Goal: Transaction & Acquisition: Register for event/course

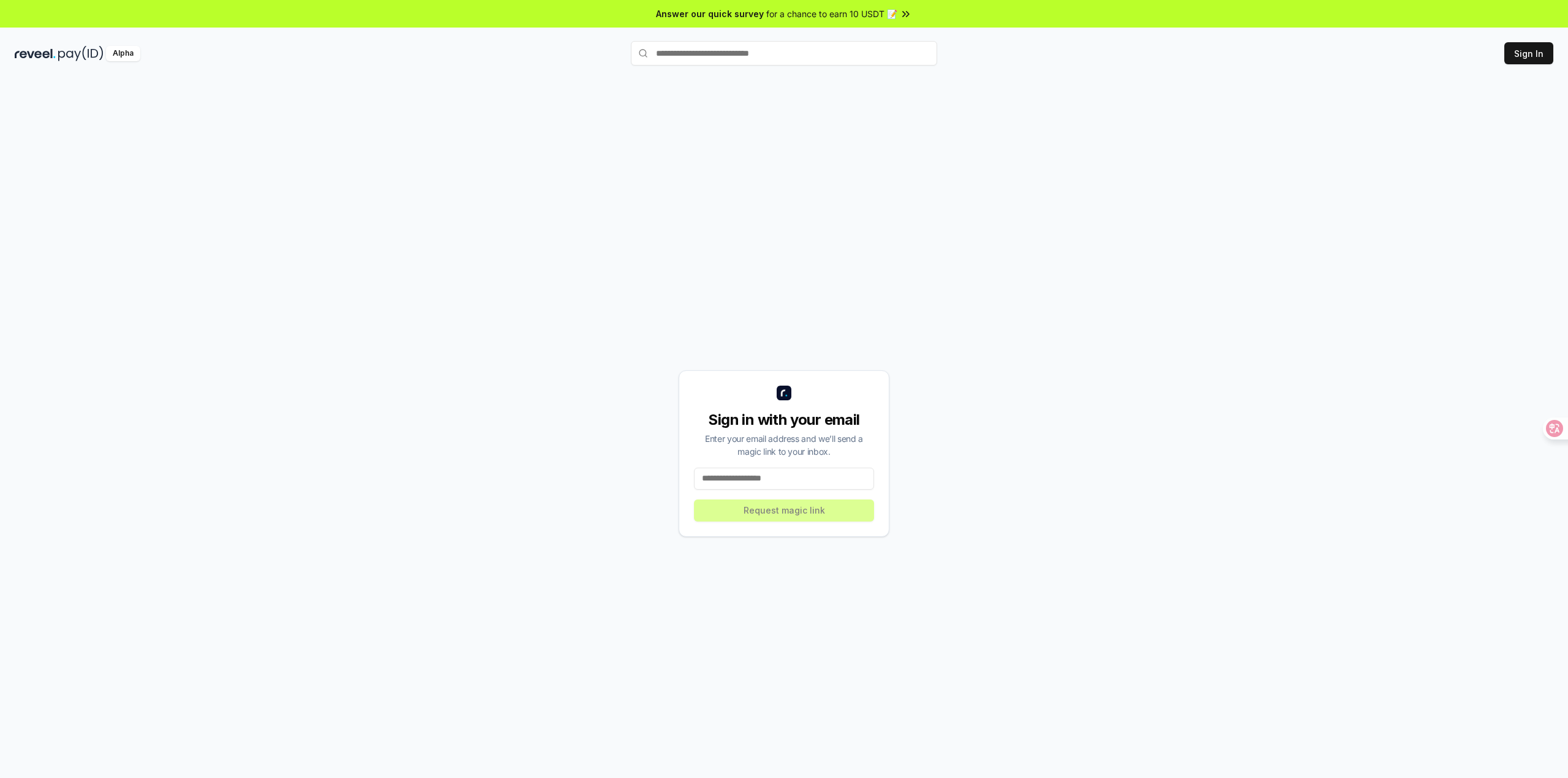
drag, startPoint x: 973, startPoint y: 450, endPoint x: 854, endPoint y: 469, distance: 120.5
click at [967, 452] on div "Sign in with your email Enter your email address and we’ll send a magic link to…" at bounding box center [784, 453] width 1539 height 719
click at [799, 480] on input at bounding box center [783, 478] width 180 height 22
click at [794, 479] on input at bounding box center [783, 478] width 180 height 22
drag, startPoint x: 1112, startPoint y: 287, endPoint x: 982, endPoint y: 420, distance: 186.0
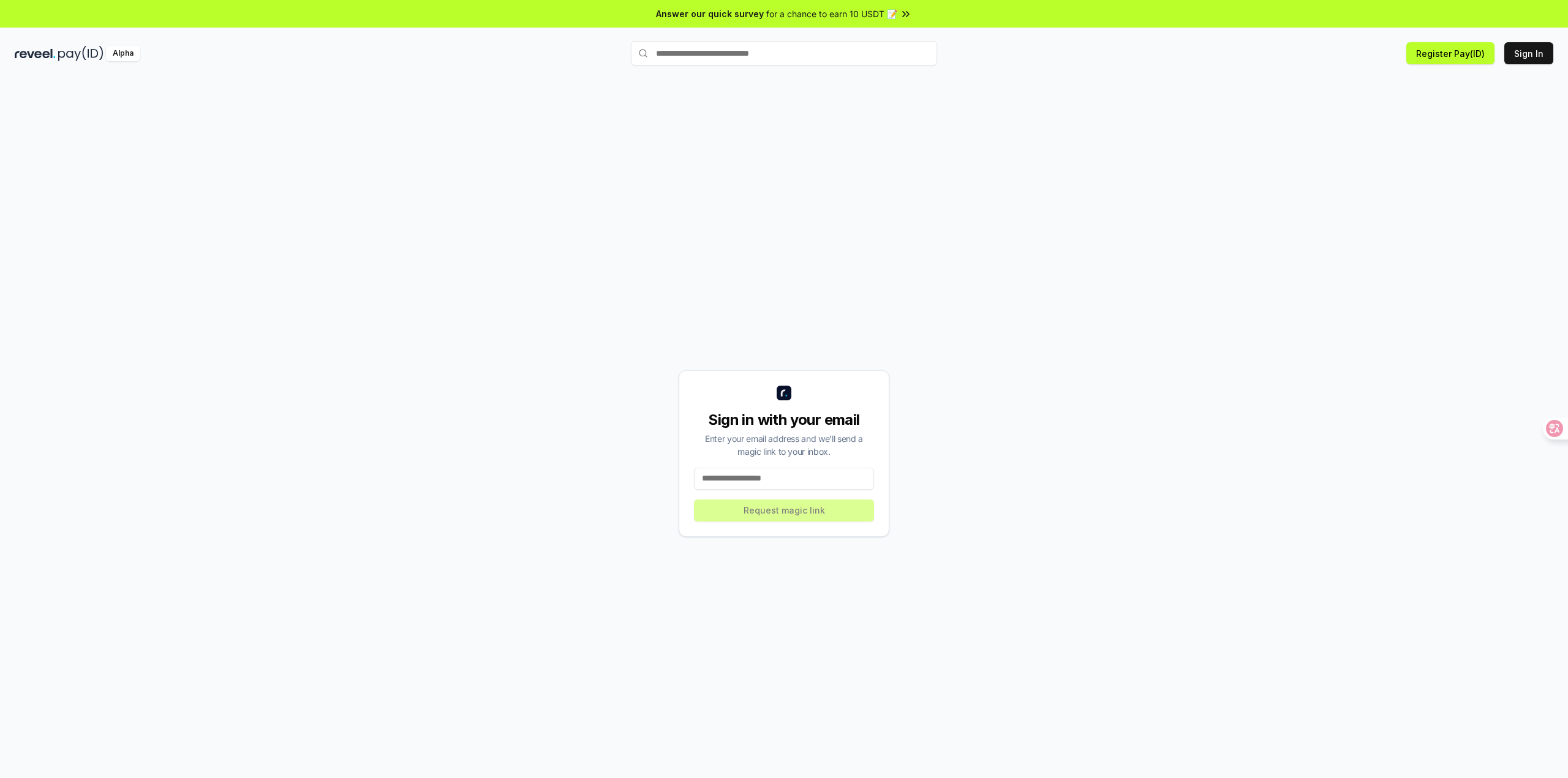
click at [1099, 309] on div "Sign in with your email Enter your email address and we’ll send a magic link to…" at bounding box center [784, 453] width 1539 height 719
click at [748, 480] on input at bounding box center [783, 478] width 180 height 22
paste input "**********"
type input "**********"
click at [791, 516] on button "Request magic link" at bounding box center [783, 510] width 180 height 22
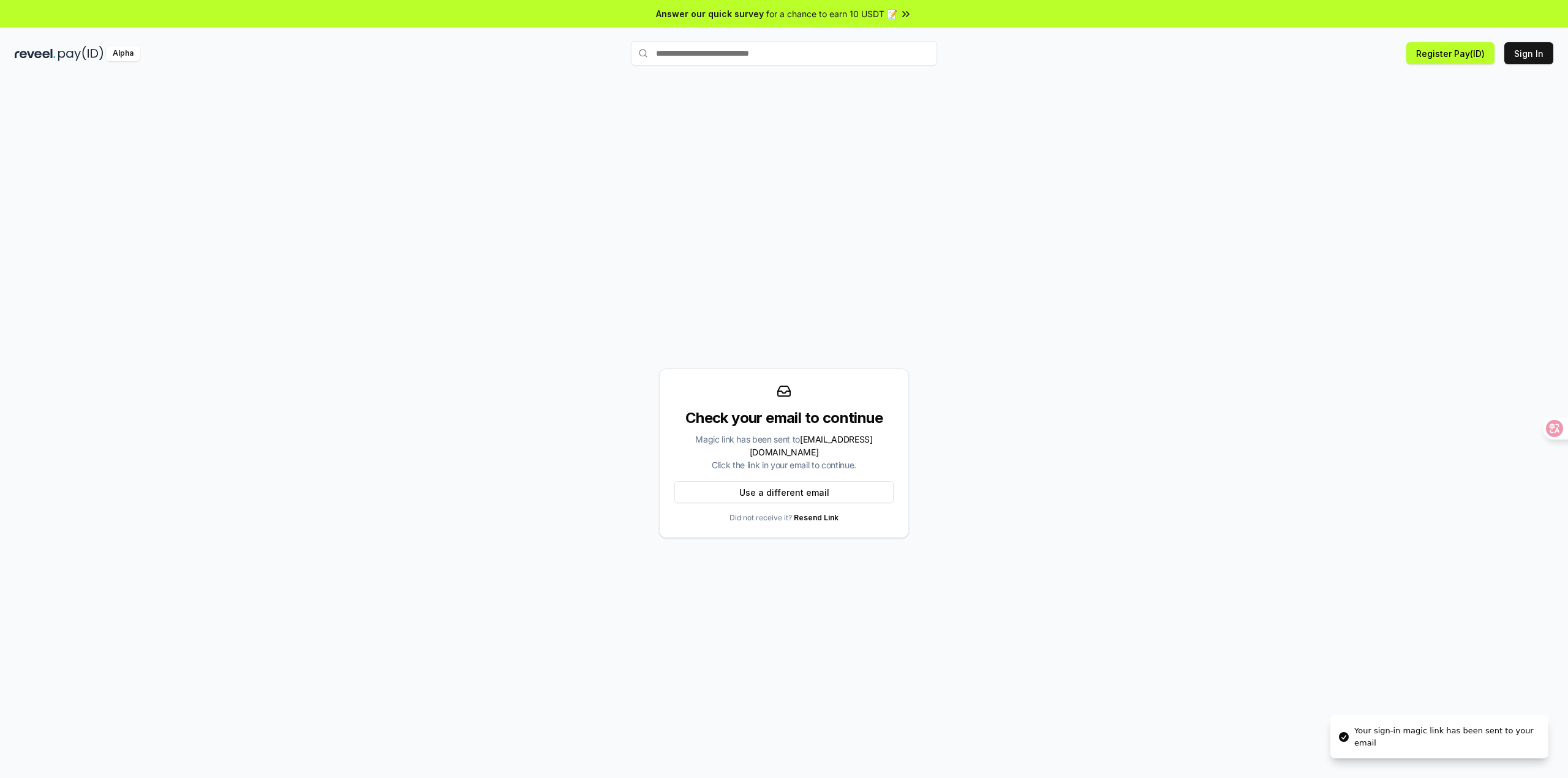
click at [1502, 729] on div "Your sign-in magic link has been sent to your email" at bounding box center [1447, 736] width 184 height 24
drag, startPoint x: 912, startPoint y: 256, endPoint x: 801, endPoint y: 103, distance: 189.0
click at [905, 231] on div "Check your email to continue Magic link has been sent to xubo932@gmail.com Clic…" at bounding box center [784, 453] width 1539 height 719
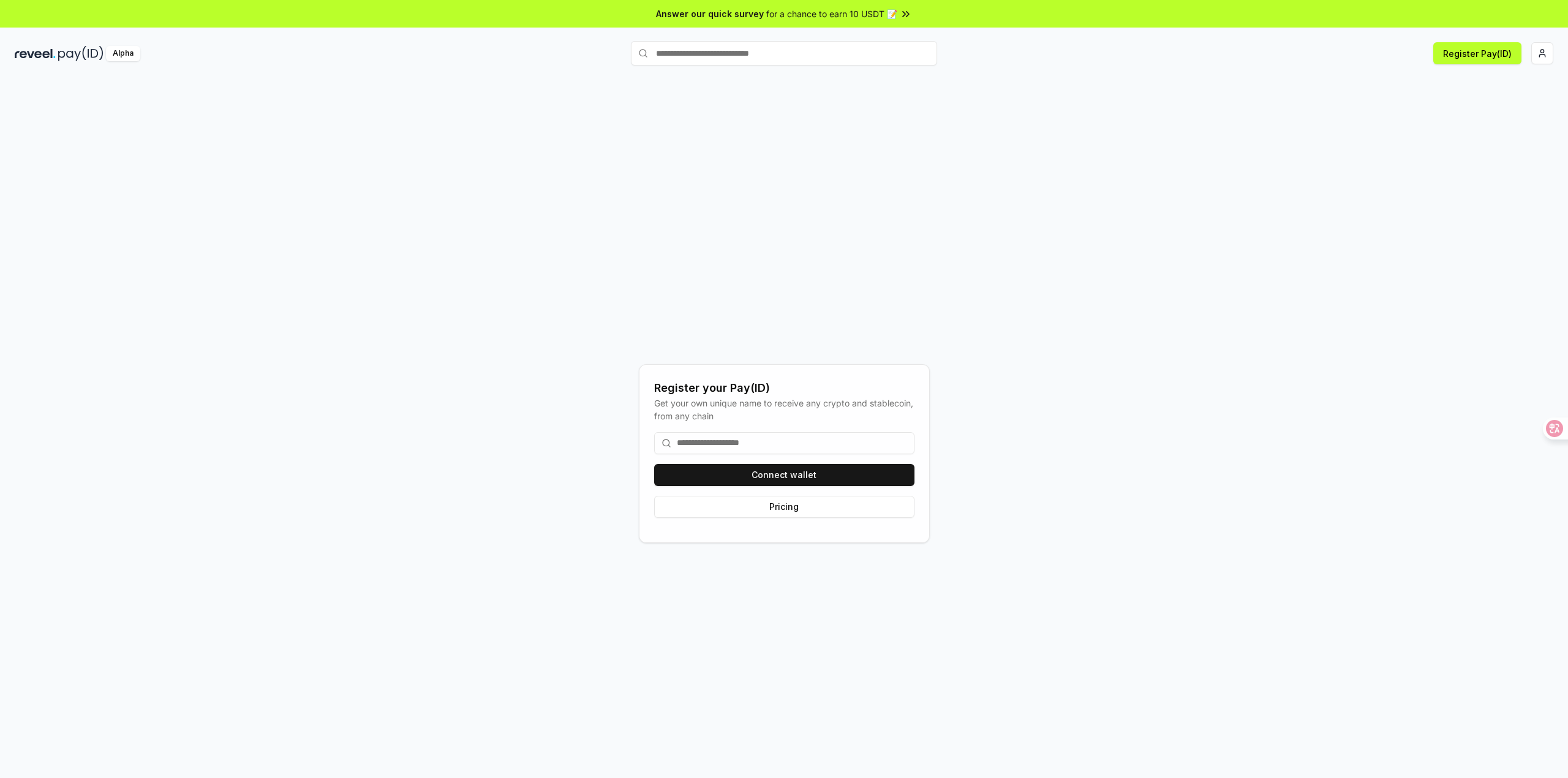
click at [995, 420] on div "Register your Pay(ID) Get your own unique name to receive any crypto and stable…" at bounding box center [784, 453] width 1539 height 719
click at [791, 441] on input at bounding box center [784, 443] width 260 height 22
drag, startPoint x: 1175, startPoint y: 332, endPoint x: 1062, endPoint y: 399, distance: 131.4
click at [1173, 344] on div "Register your Pay(ID) Get your own unique name to receive any crypto and stable…" at bounding box center [784, 453] width 1539 height 719
click at [842, 468] on button "Connect wallet" at bounding box center [784, 475] width 260 height 22
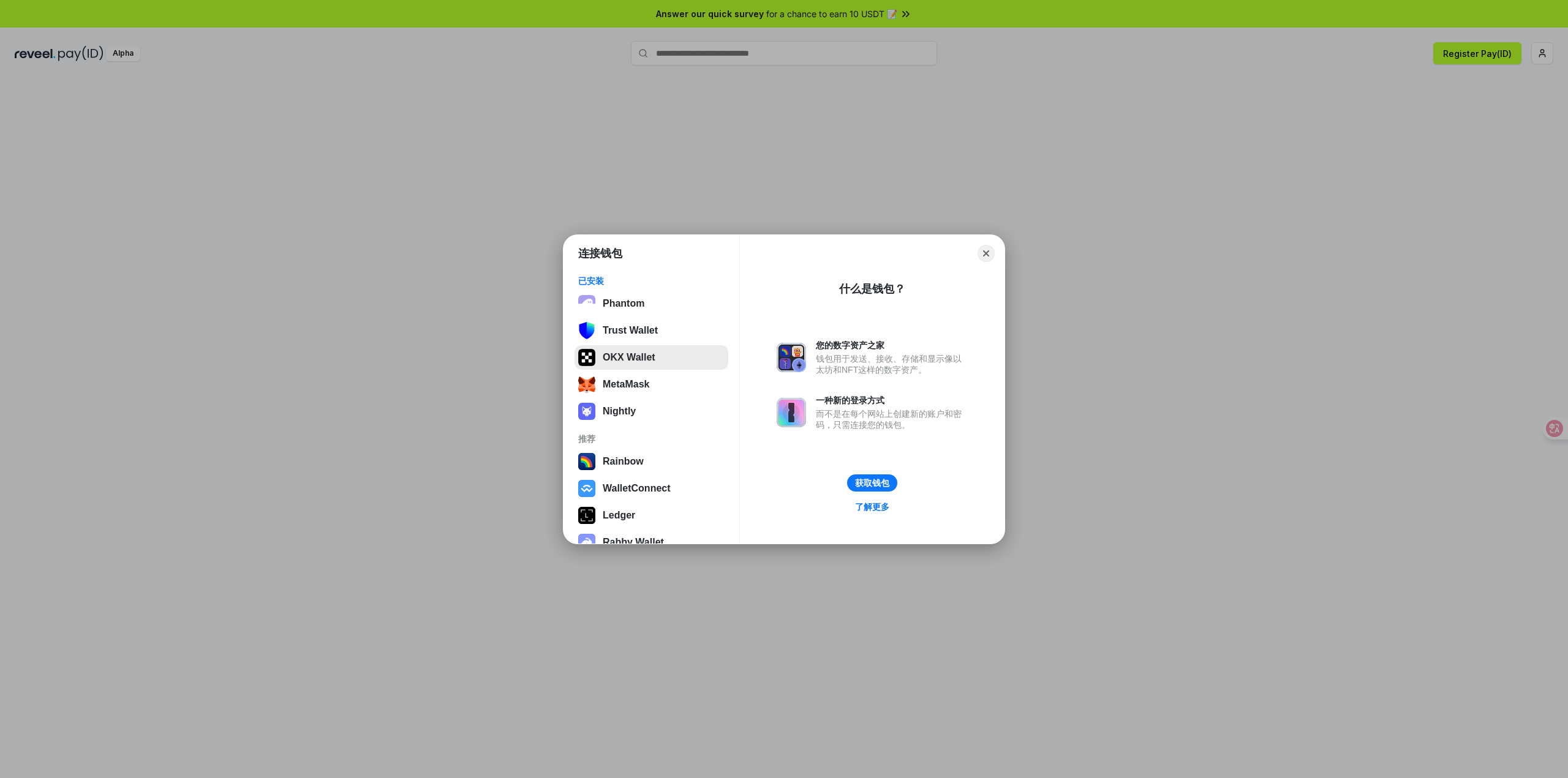
click at [633, 360] on button "OKX Wallet" at bounding box center [651, 358] width 154 height 24
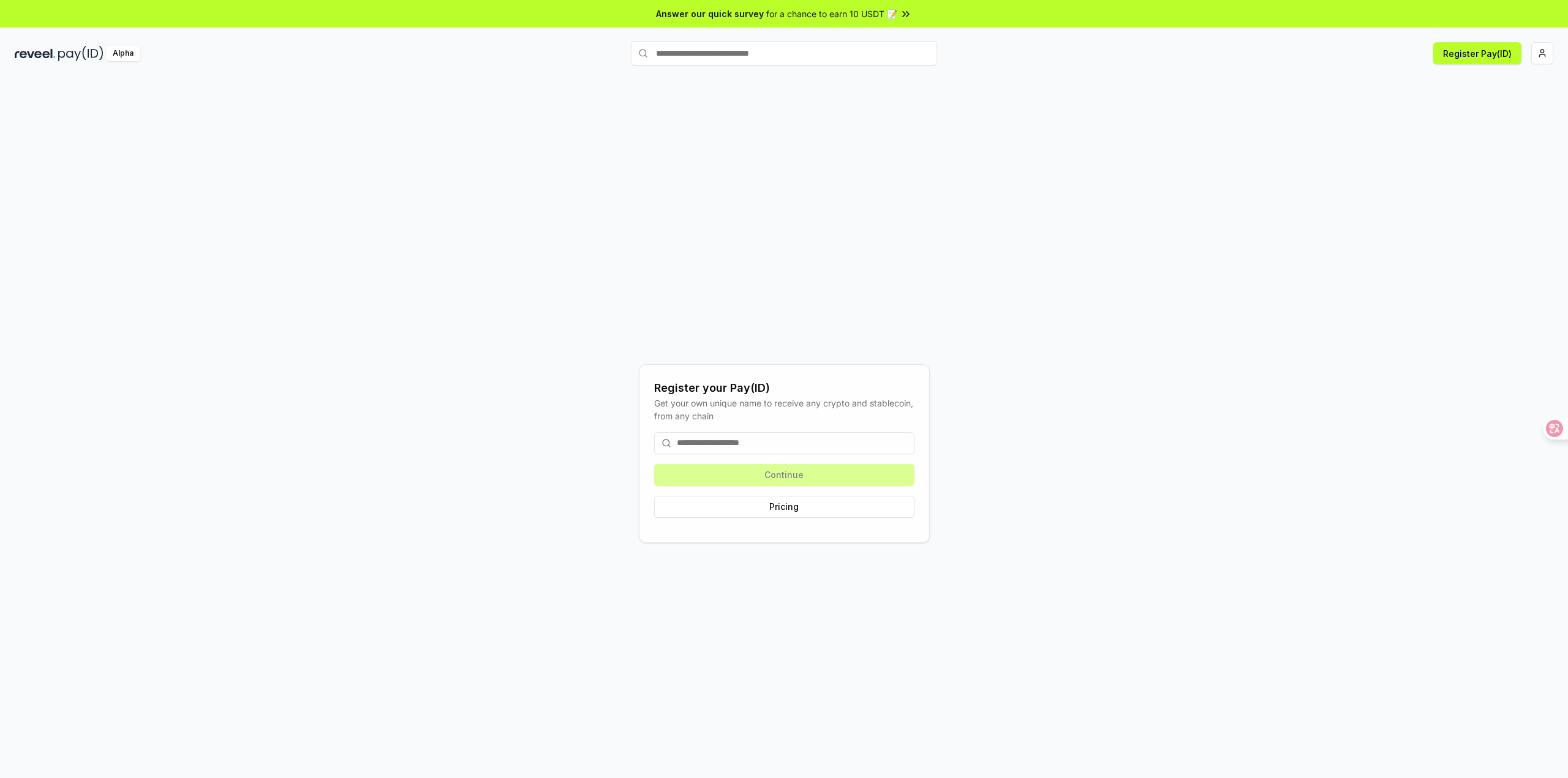
click at [812, 440] on input at bounding box center [784, 443] width 260 height 22
drag, startPoint x: 1147, startPoint y: 307, endPoint x: 1147, endPoint y: 314, distance: 7.0
drag, startPoint x: 1086, startPoint y: 248, endPoint x: 930, endPoint y: 339, distance: 180.6
click at [1020, 274] on div "Register your Pay(ID) Get your own unique name to receive any crypto and stable…" at bounding box center [784, 453] width 1539 height 719
click at [792, 438] on input at bounding box center [784, 443] width 260 height 22
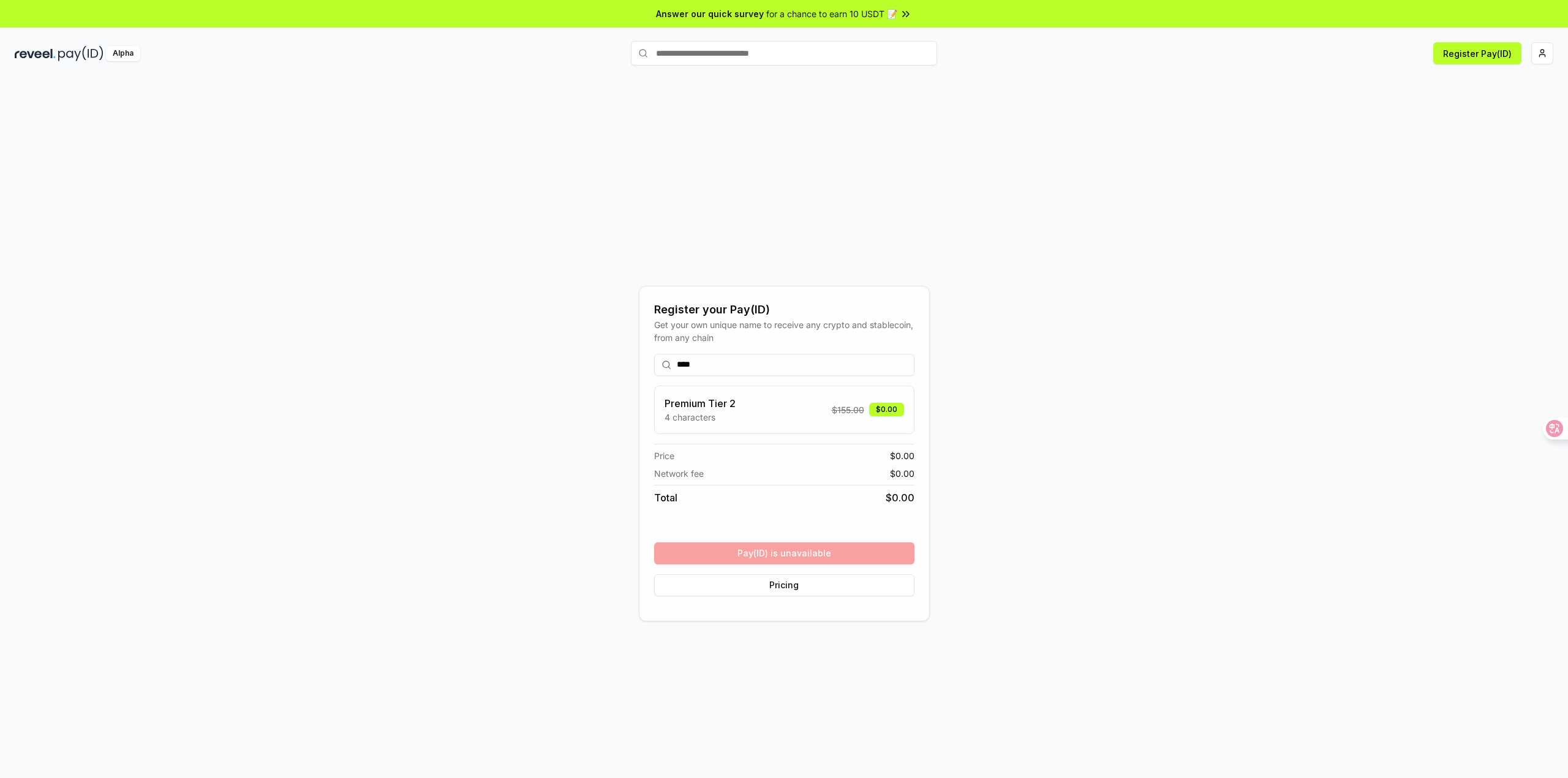
click at [765, 365] on input "****" at bounding box center [784, 364] width 260 height 22
type input "*******"
click at [780, 558] on button "Register" at bounding box center [784, 553] width 260 height 22
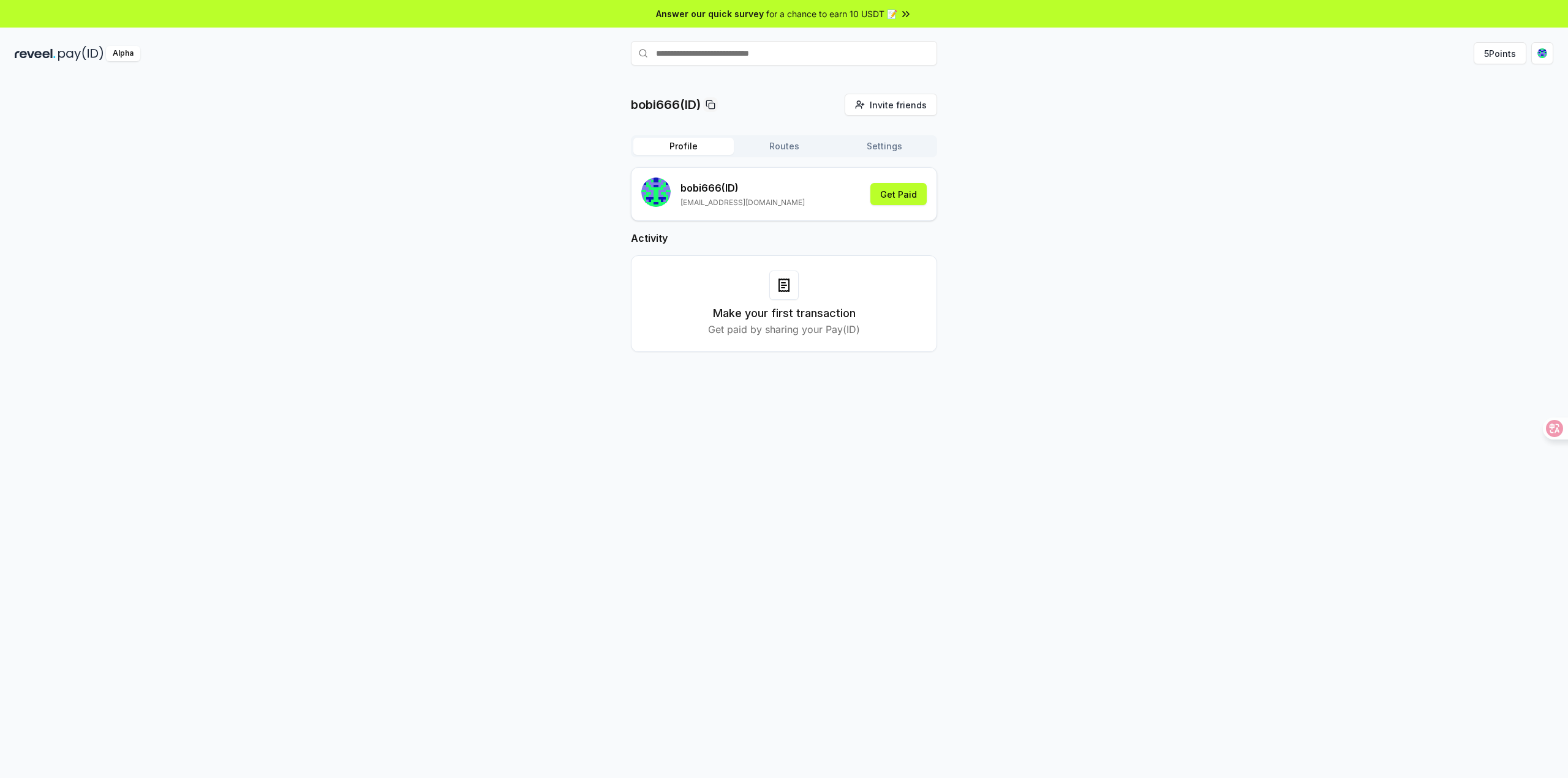
drag, startPoint x: 1081, startPoint y: 117, endPoint x: 998, endPoint y: 90, distance: 87.3
click at [1082, 117] on div "bobi666(ID) Invite friends Invite Profile Routes Settings bobi666 (ID) [EMAIL_A…" at bounding box center [784, 232] width 1539 height 278
click at [895, 191] on button "Get Paid" at bounding box center [898, 194] width 56 height 22
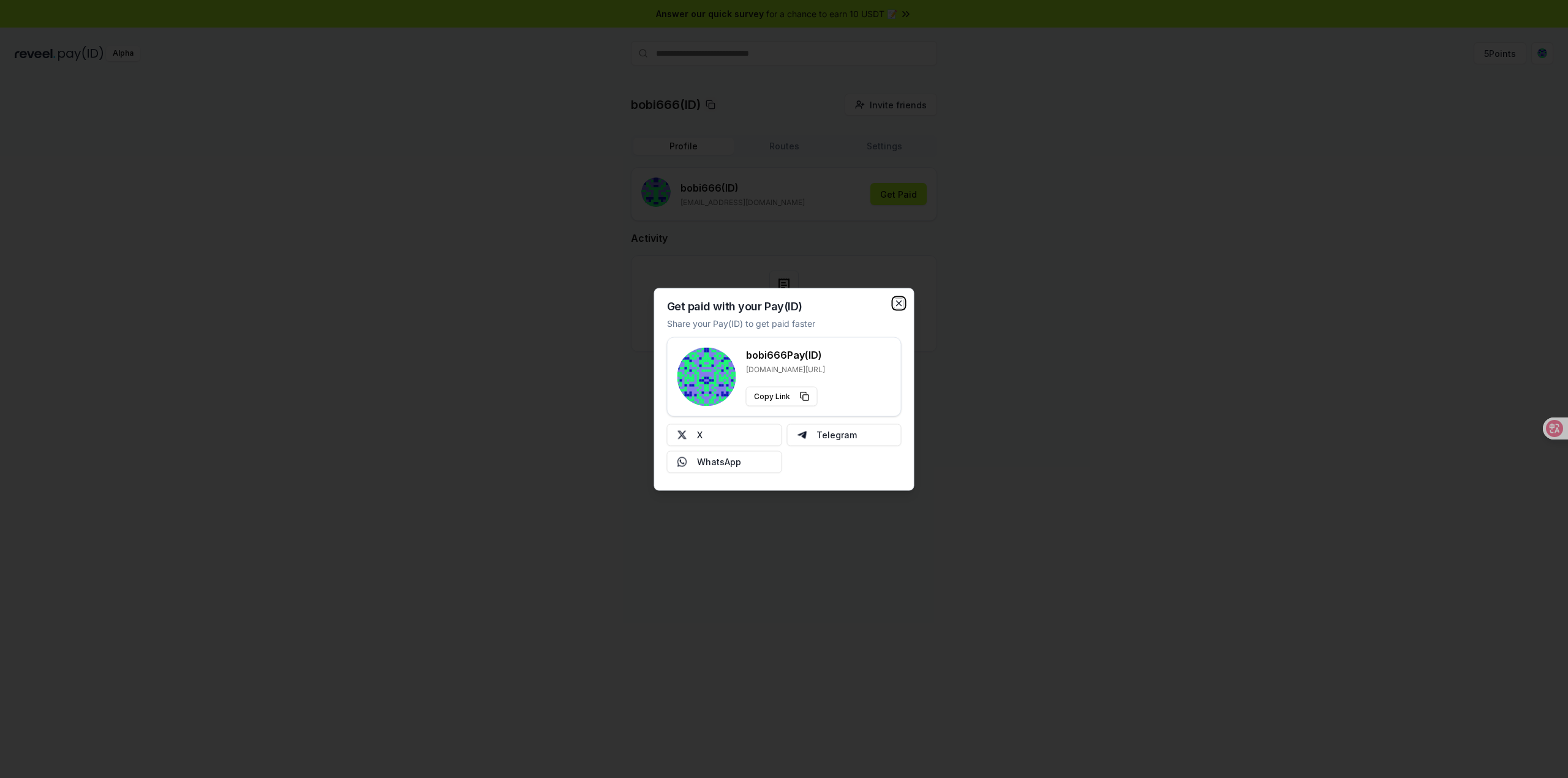
click at [896, 301] on icon "button" at bounding box center [899, 303] width 5 height 5
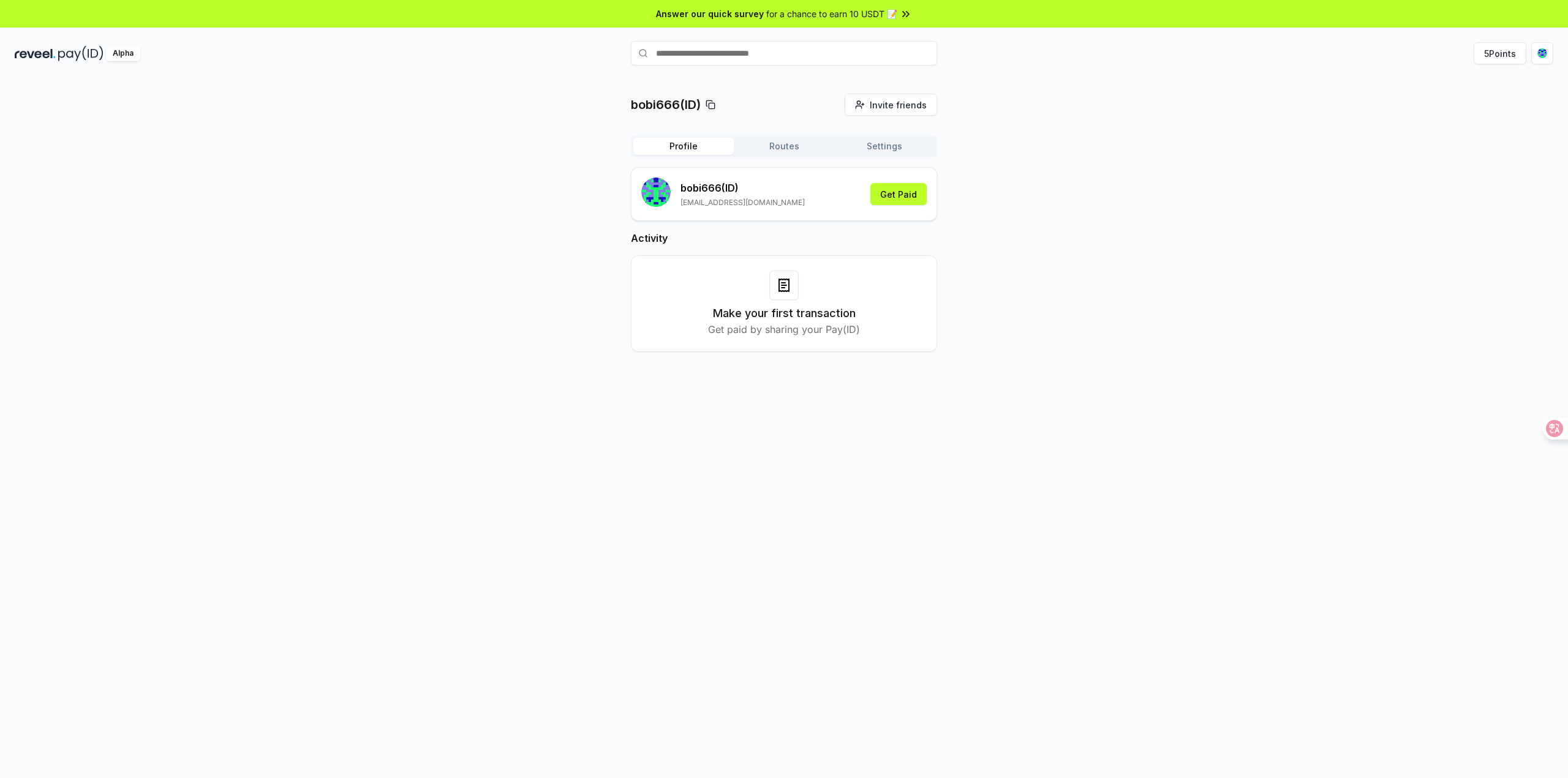
click at [1006, 294] on div "bobi666(ID) Invite friends Invite Profile Routes Settings bobi666 (ID) [EMAIL_A…" at bounding box center [784, 232] width 1539 height 278
click at [885, 12] on span "for a chance to earn 10 USDT 📝" at bounding box center [831, 14] width 131 height 13
click at [766, 144] on button "Routes" at bounding box center [783, 146] width 100 height 17
click at [887, 145] on button "Settings" at bounding box center [884, 146] width 100 height 17
drag, startPoint x: 870, startPoint y: 250, endPoint x: 751, endPoint y: 217, distance: 123.5
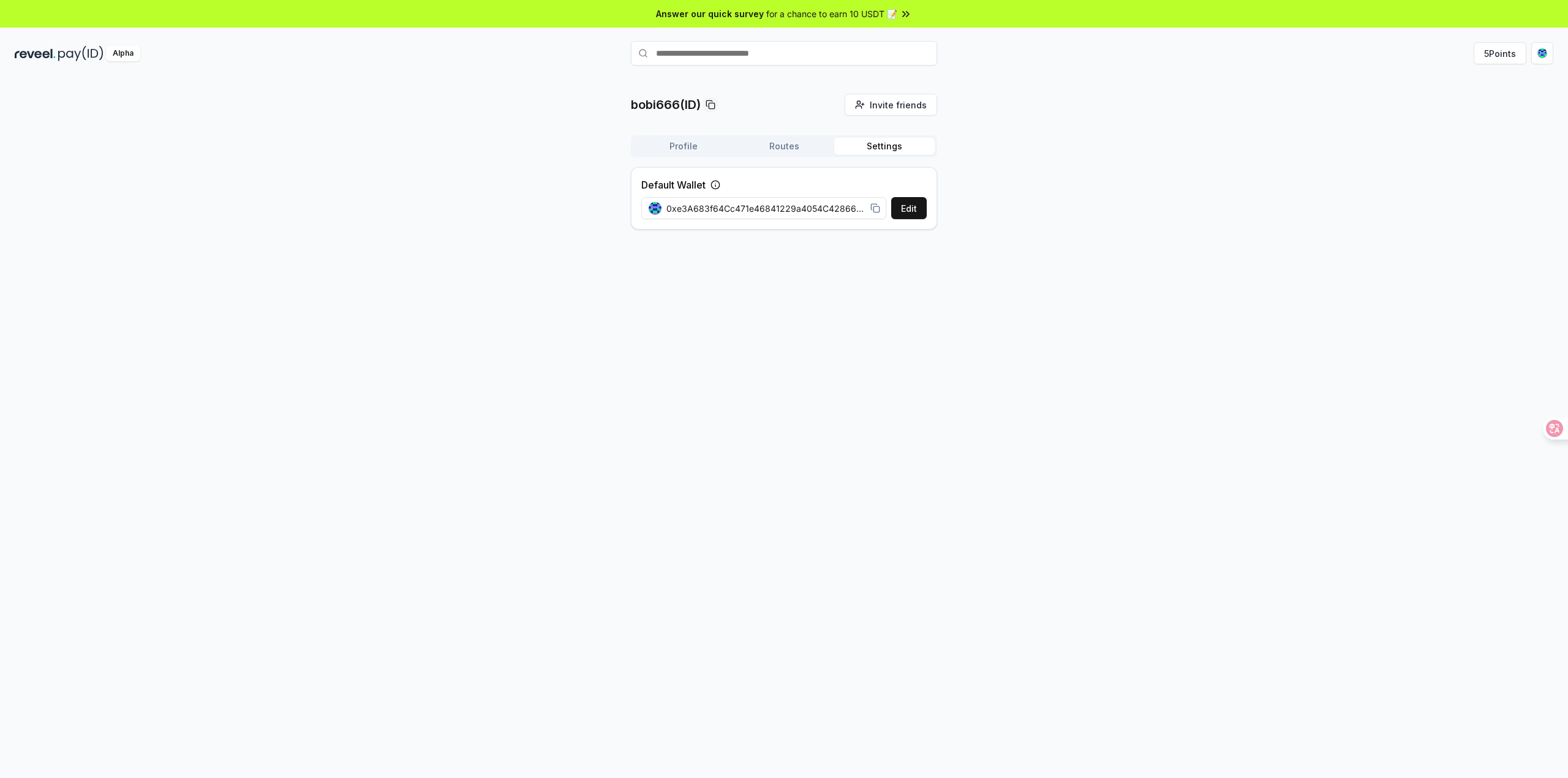
click at [870, 250] on div "bobi666(ID) Invite friends Invite Profile Routes Settings Default Wallet Edit 0…" at bounding box center [784, 441] width 1568 height 744
click at [682, 144] on button "Profile" at bounding box center [683, 146] width 100 height 17
click at [484, 211] on div "bobi666(ID) Invite friends Invite Profile Routes Settings bobi666 (ID) [EMAIL_A…" at bounding box center [784, 232] width 1539 height 278
click at [92, 56] on img at bounding box center [81, 53] width 46 height 15
drag, startPoint x: 456, startPoint y: 134, endPoint x: 447, endPoint y: 95, distance: 40.0
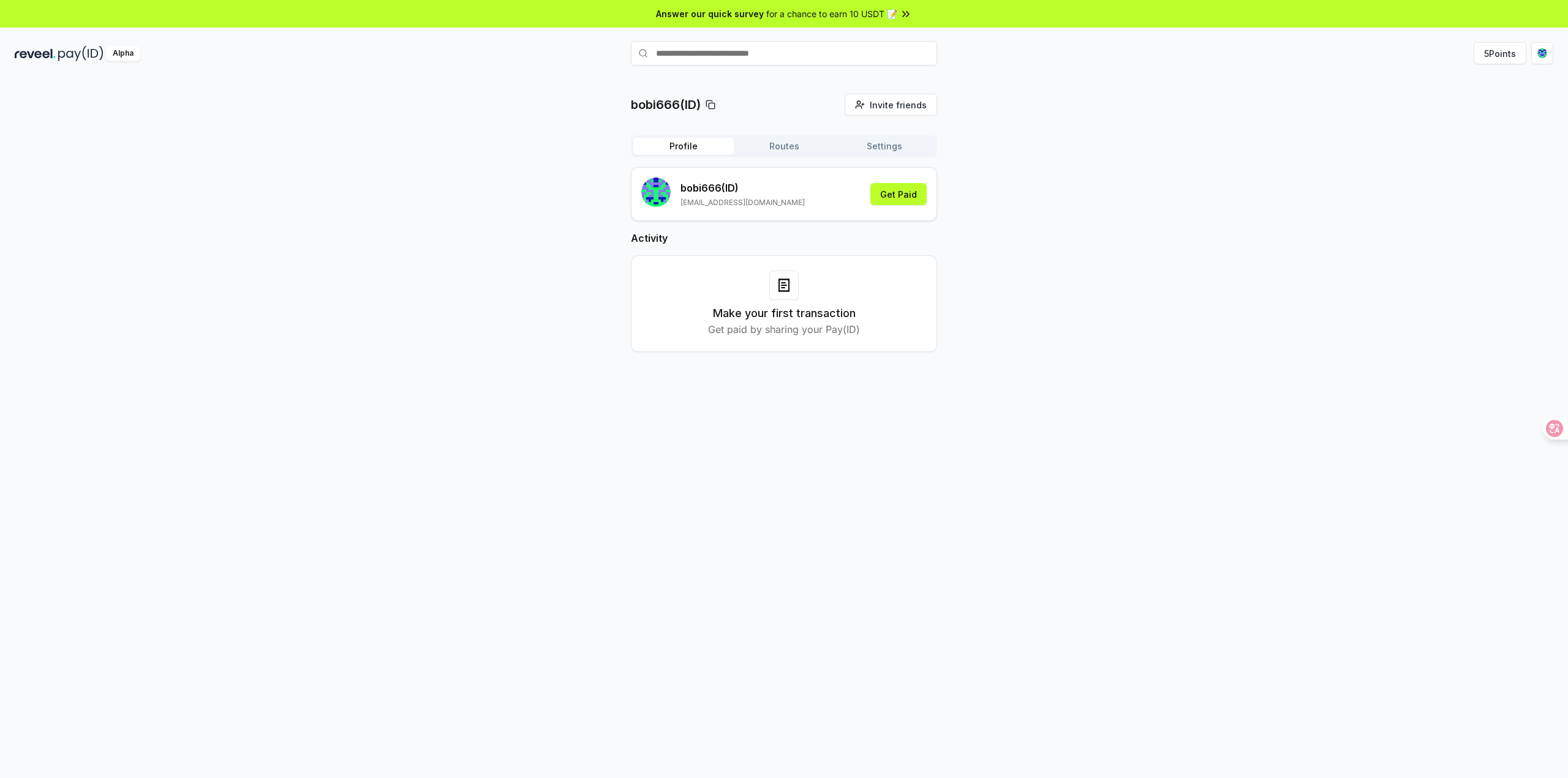
click at [454, 119] on div "bobi666(ID) Invite friends Invite Profile Routes Settings bobi666 (ID) [EMAIL_A…" at bounding box center [784, 232] width 1539 height 278
